Goal: Information Seeking & Learning: Learn about a topic

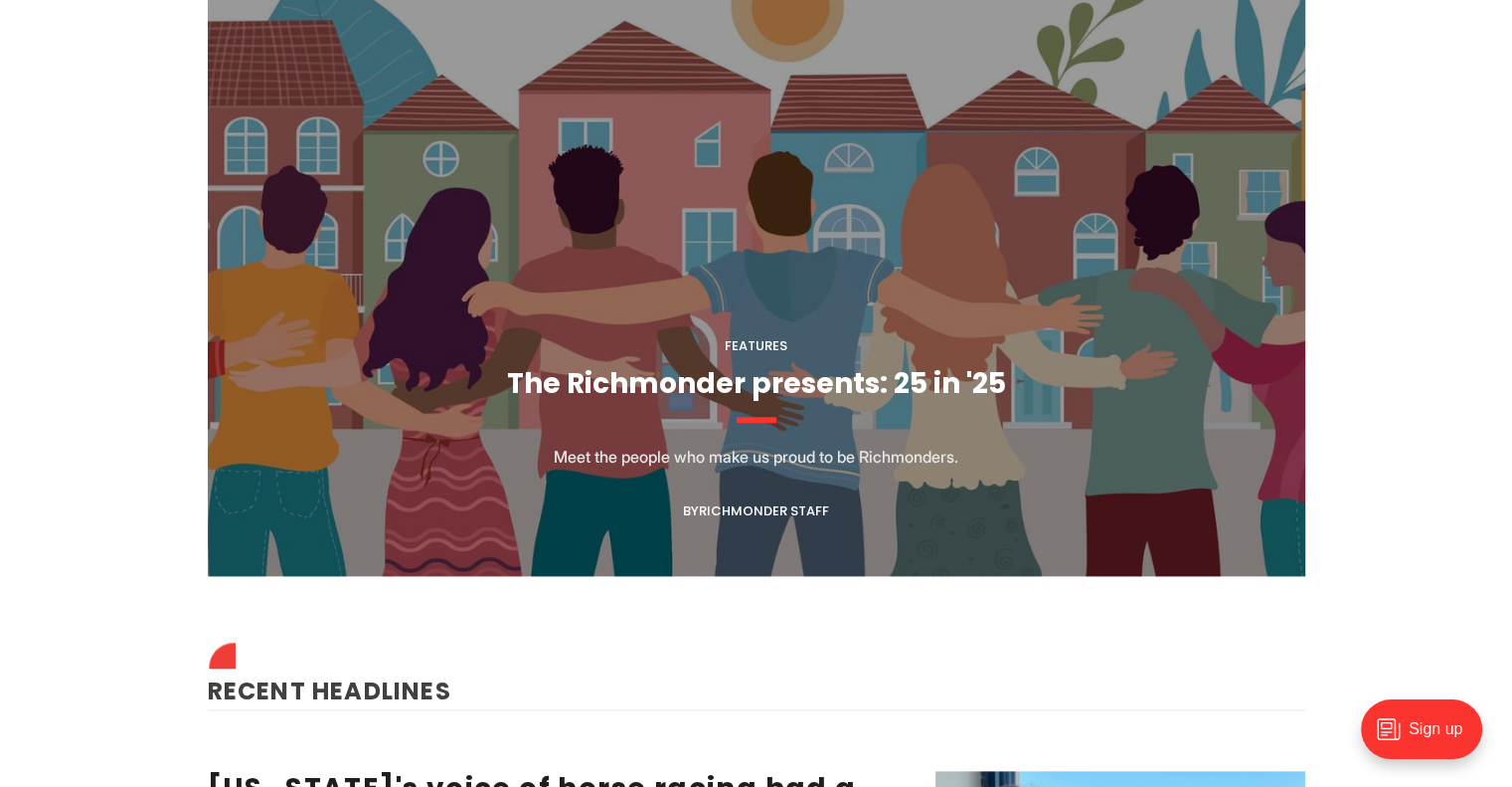
scroll to position [2456, 0]
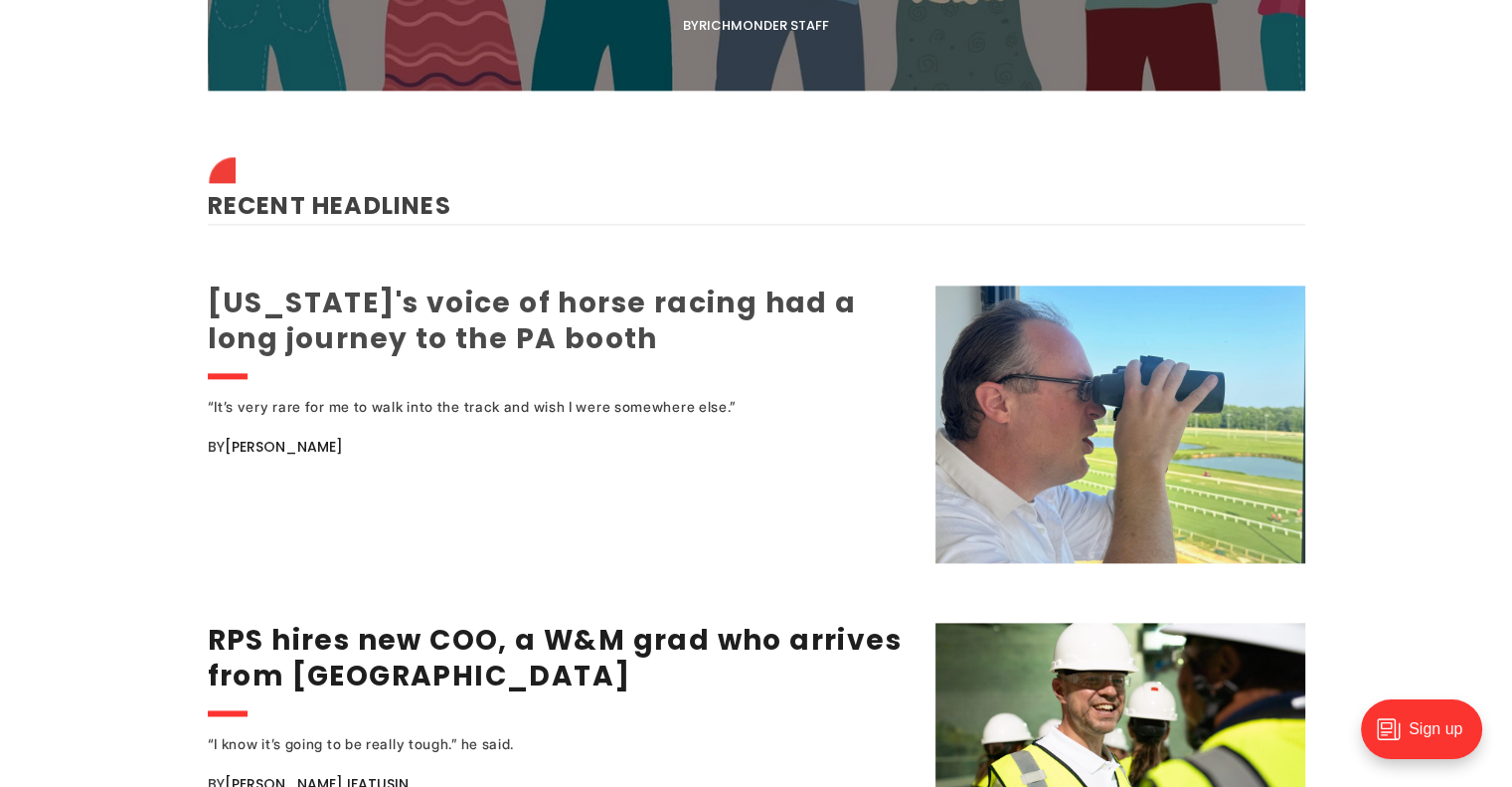
click at [536, 313] on link "Virginia's voice of horse racing had a long journey to the PA booth" at bounding box center [532, 320] width 650 height 75
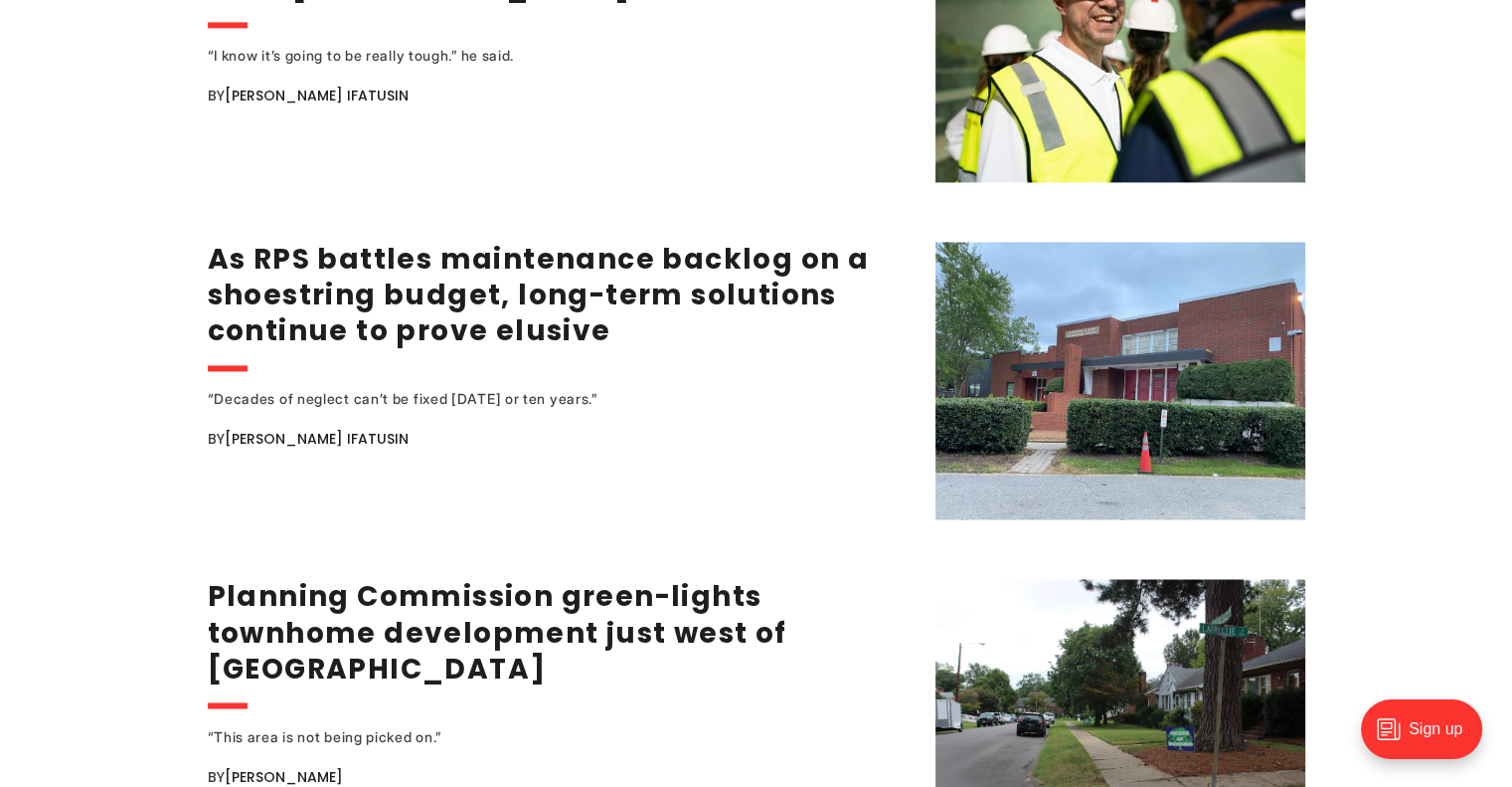
scroll to position [3832, 0]
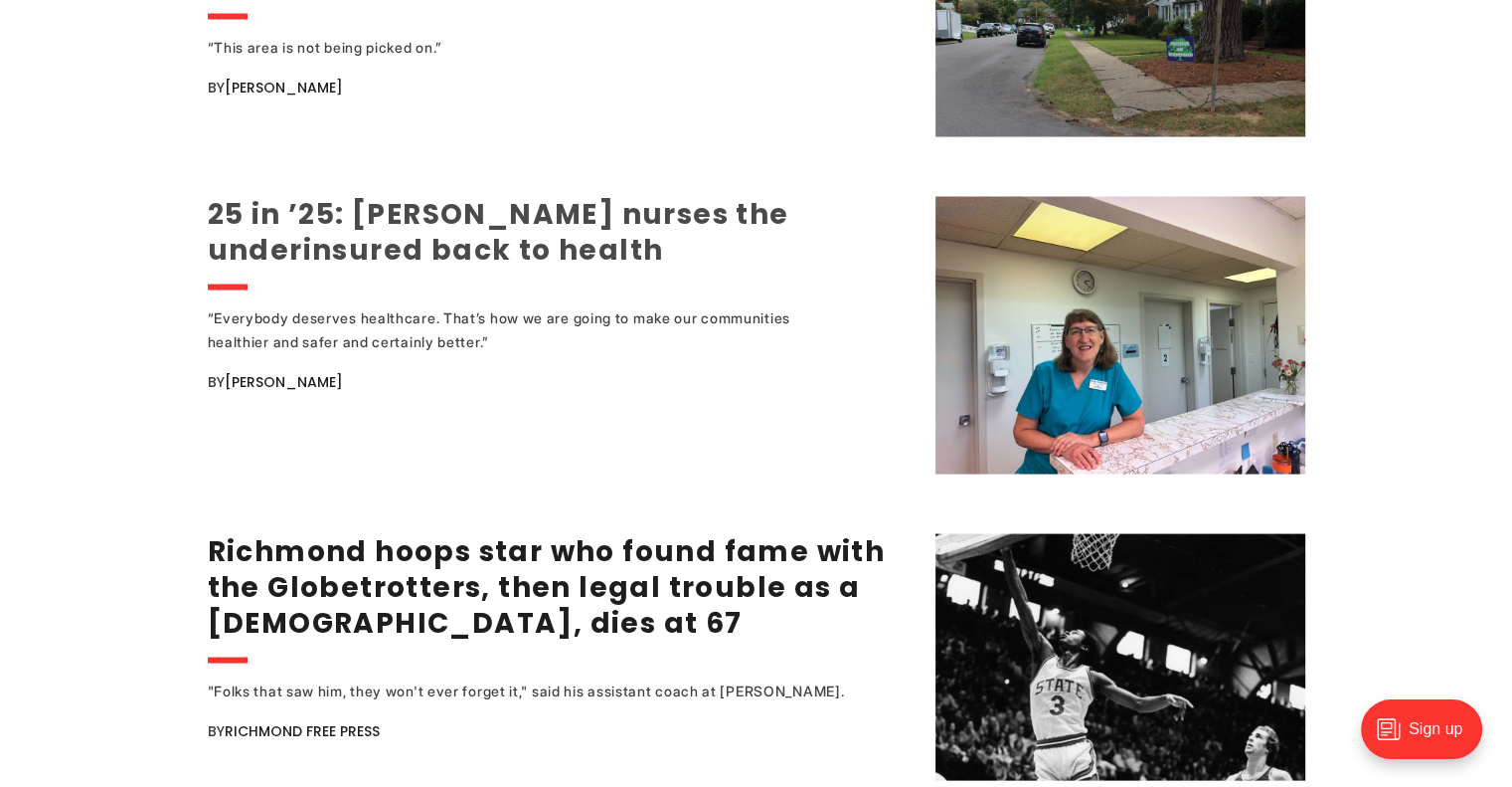
click at [623, 205] on link "25 in ’25: [PERSON_NAME] nurses the underinsured back to health" at bounding box center [498, 232] width 582 height 75
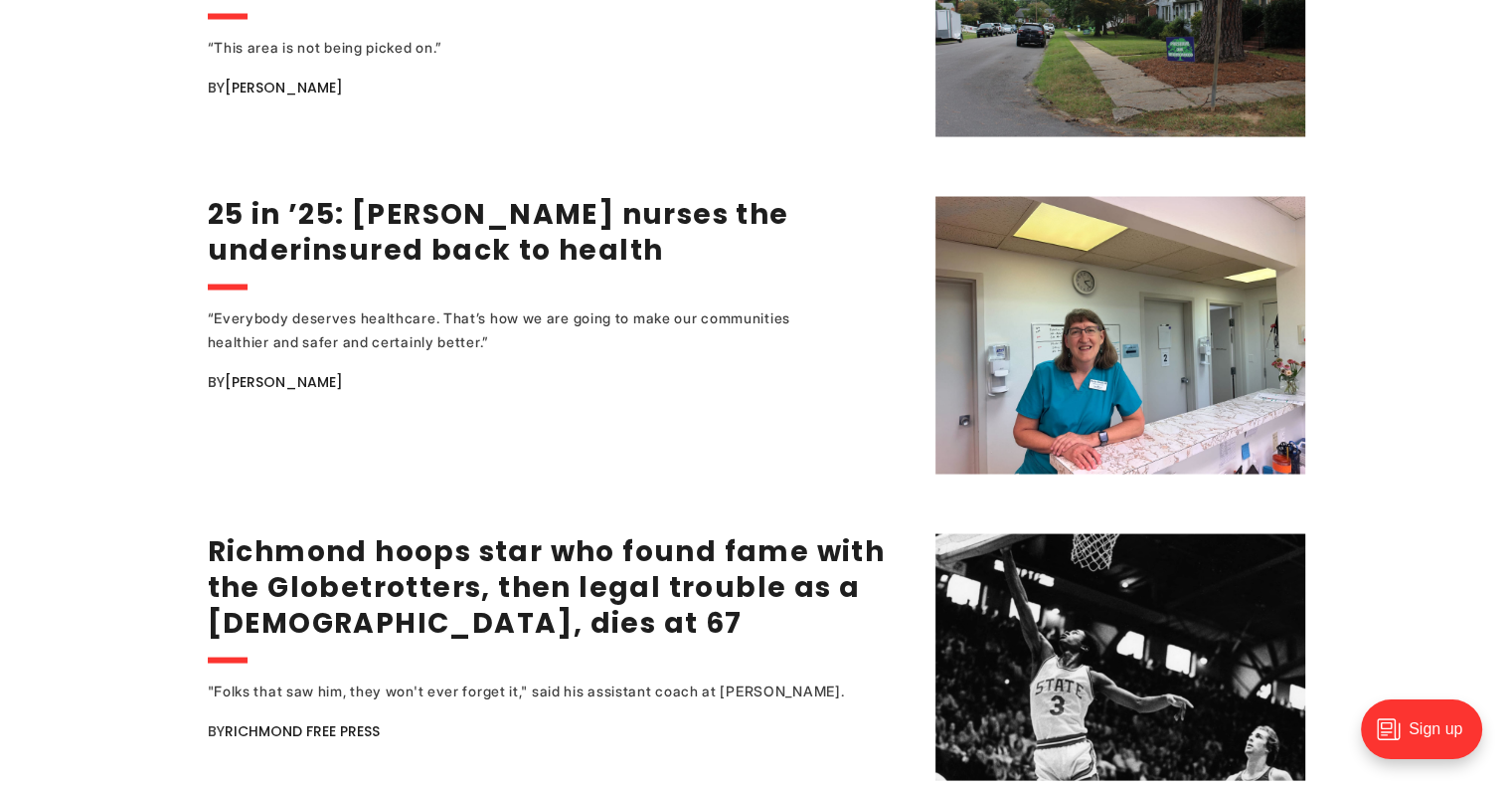
scroll to position [3826, 0]
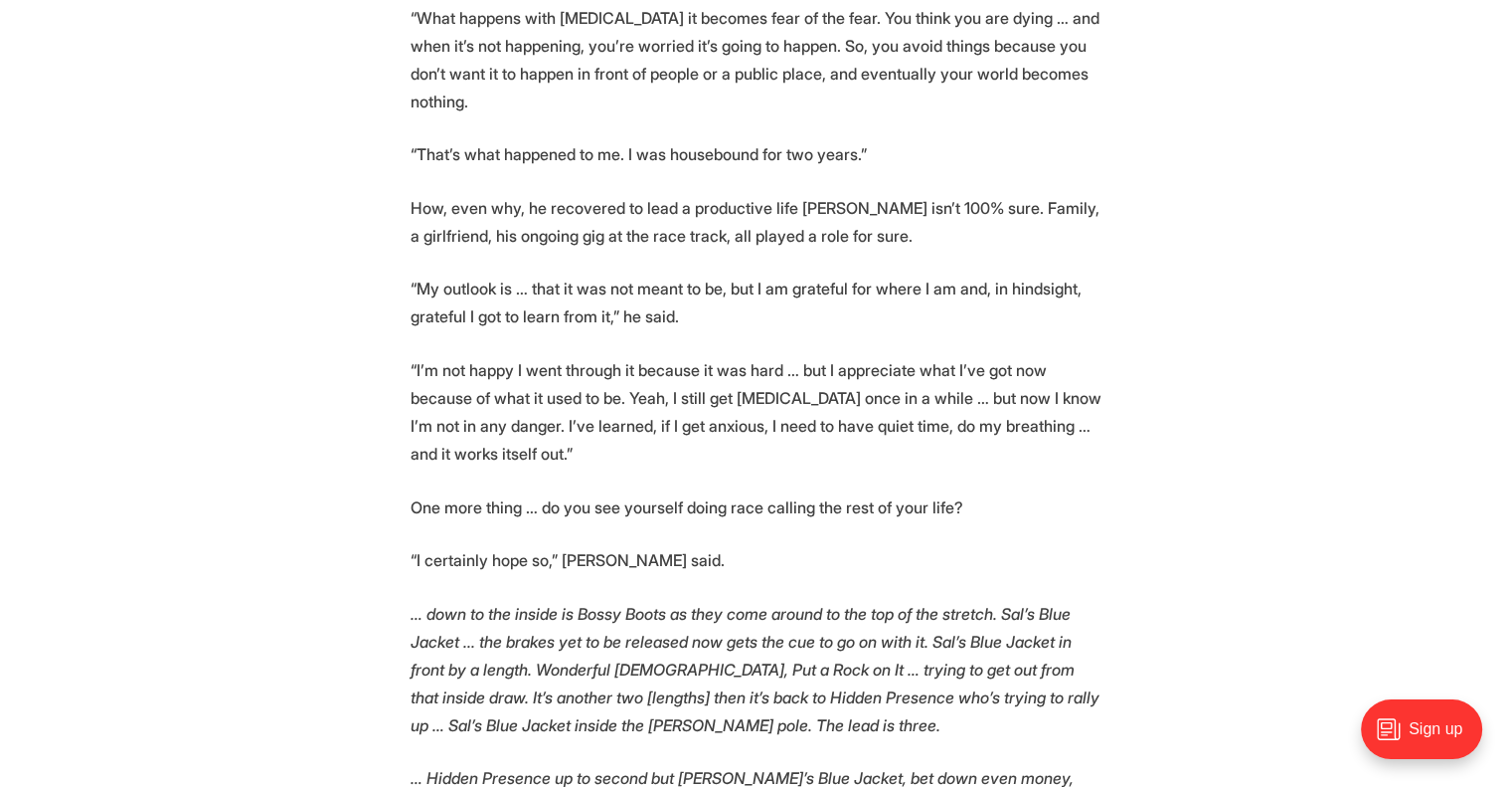
scroll to position [3763, 0]
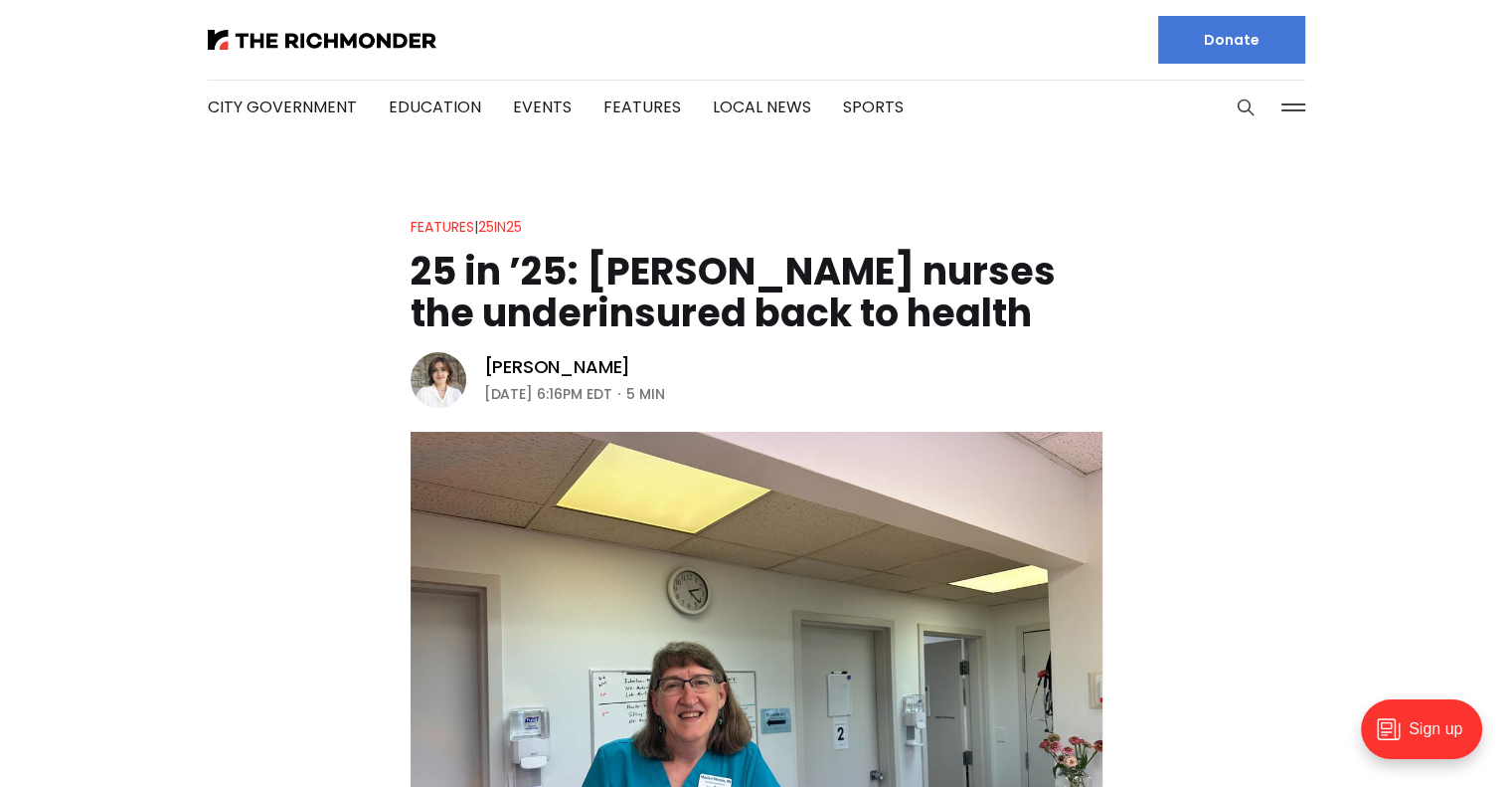
scroll to position [689, 0]
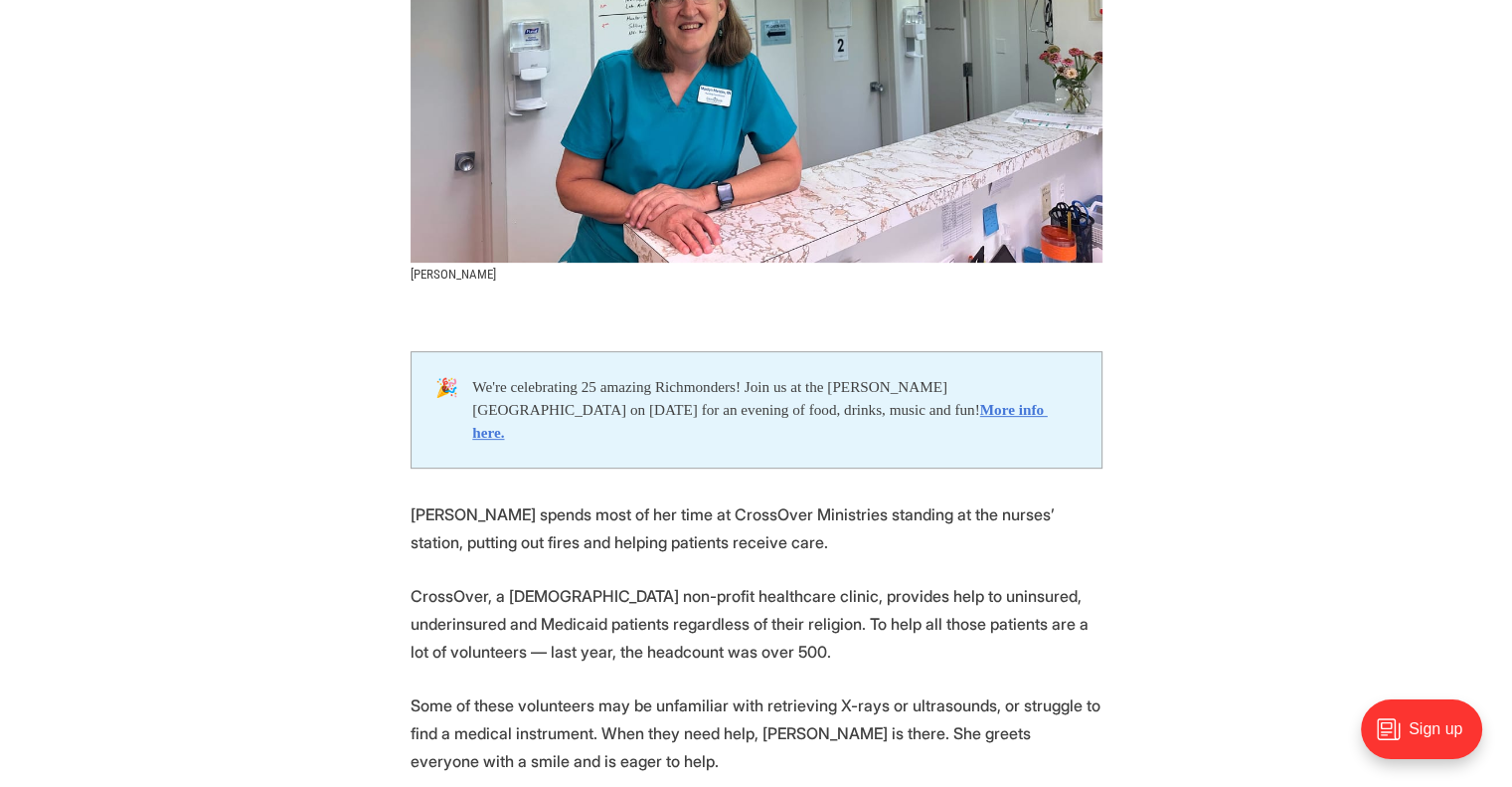
drag, startPoint x: 785, startPoint y: 512, endPoint x: 839, endPoint y: 632, distance: 131.6
click at [839, 632] on p "CrossOver, a [DEMOGRAPHIC_DATA] non-profit healthcare clinic, provides help to …" at bounding box center [757, 624] width 692 height 84
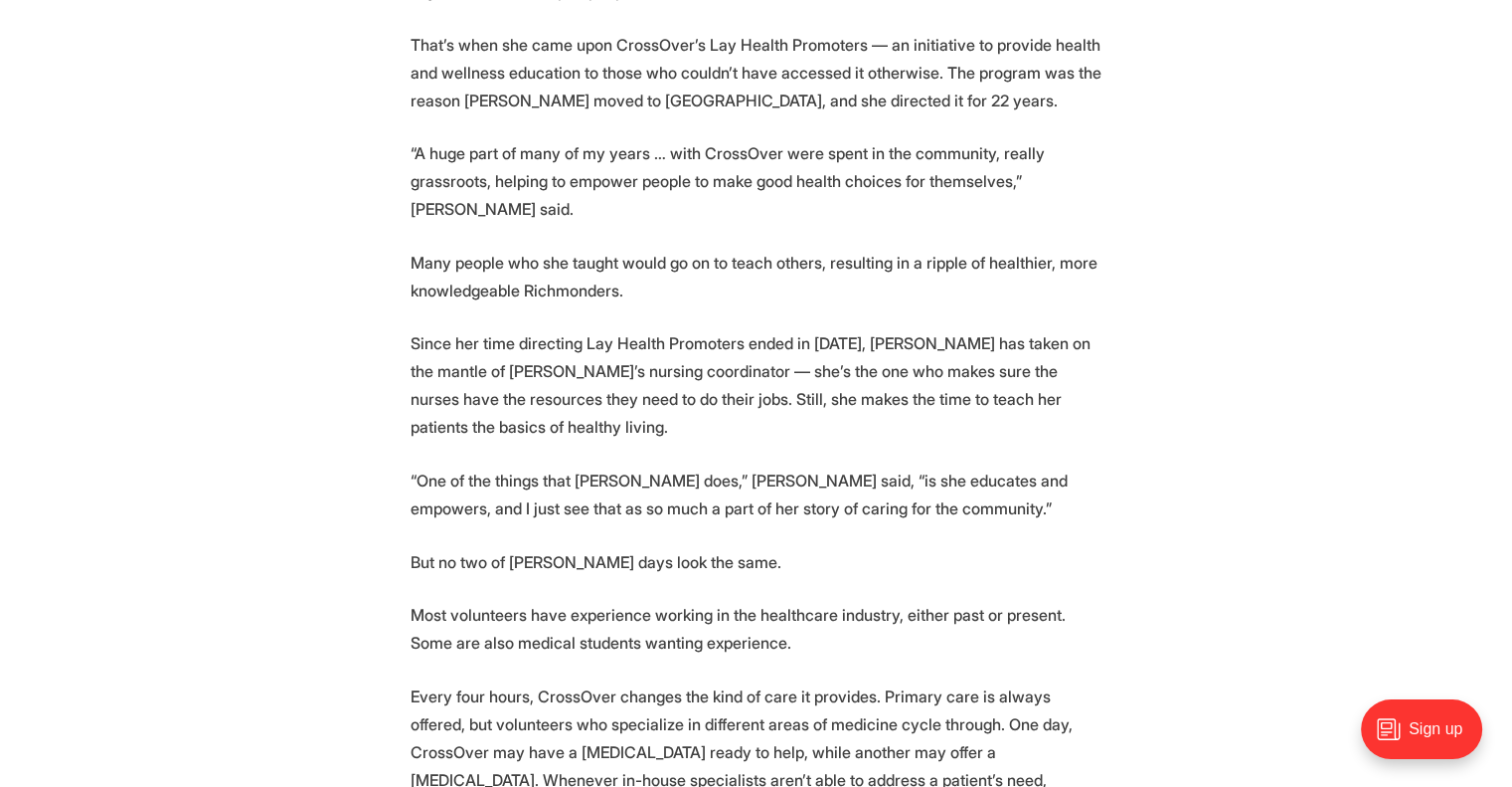
scroll to position [3008, 0]
